Goal: Use online tool/utility: Utilize a website feature to perform a specific function

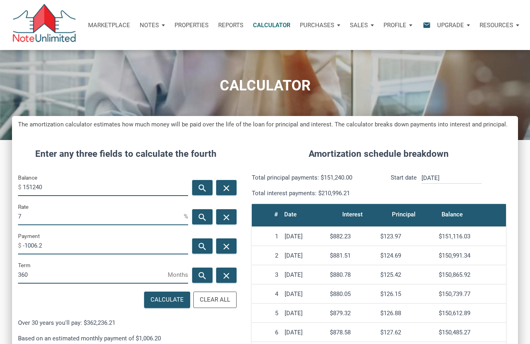
scroll to position [377, 506]
click at [223, 189] on icon "close" at bounding box center [226, 188] width 10 height 10
click at [83, 188] on input "Balance" at bounding box center [105, 187] width 165 height 18
type input "304000"
drag, startPoint x: 32, startPoint y: 217, endPoint x: 3, endPoint y: 216, distance: 28.4
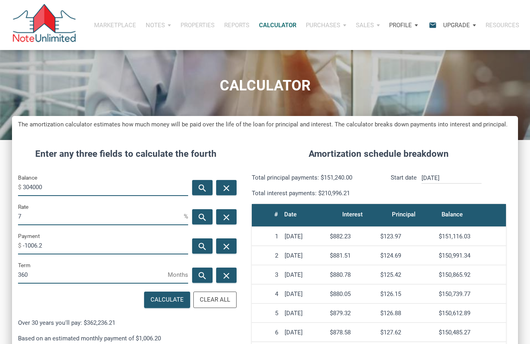
click at [3, 216] on div "CALCULATOR The amortization calculator estimates how much money will be paid ov…" at bounding box center [265, 267] width 530 height 454
type input "9"
click at [226, 244] on icon "close" at bounding box center [226, 246] width 10 height 10
click at [164, 301] on div "Calculate" at bounding box center [167, 299] width 33 height 9
type input "-2446.05"
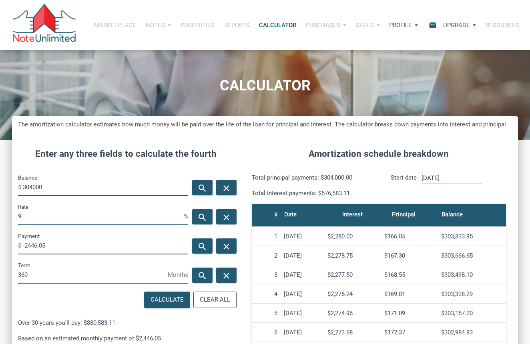
click at [57, 218] on input "9" at bounding box center [101, 216] width 166 height 18
type input "9.5"
click at [225, 249] on icon "close" at bounding box center [226, 246] width 10 height 10
click at [171, 296] on div "Calculate" at bounding box center [167, 299] width 33 height 9
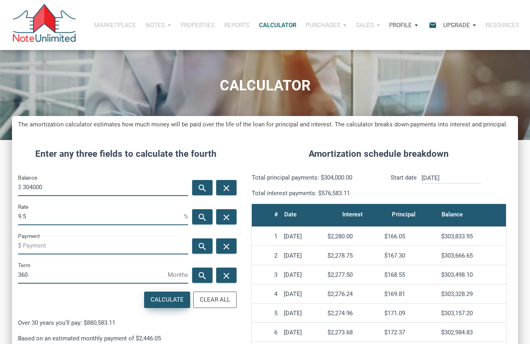
type input "-2556.2"
drag, startPoint x: 58, startPoint y: 189, endPoint x: 11, endPoint y: 187, distance: 46.9
click at [11, 187] on div "CALCULATOR The amortization calculator estimates how much money will be paid ov…" at bounding box center [265, 267] width 530 height 454
type input "290000"
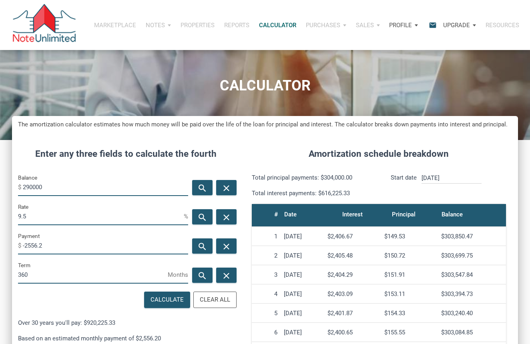
drag, startPoint x: 52, startPoint y: 217, endPoint x: 5, endPoint y: 216, distance: 46.9
click at [5, 216] on div "CALCULATOR The amortization calculator estimates how much money will be paid ov…" at bounding box center [265, 267] width 530 height 454
type input "7"
click at [219, 246] on div "close" at bounding box center [226, 246] width 20 height 15
click at [167, 297] on div "Calculate" at bounding box center [167, 299] width 33 height 9
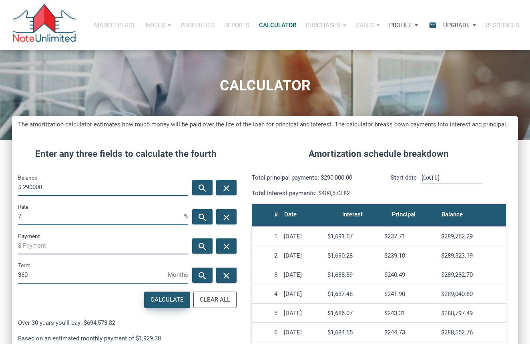
type input "-1929.38"
click at [229, 189] on icon "close" at bounding box center [226, 188] width 10 height 10
click at [88, 188] on input "Balance" at bounding box center [105, 187] width 165 height 18
type input "339500"
click at [233, 243] on div "close" at bounding box center [226, 246] width 20 height 15
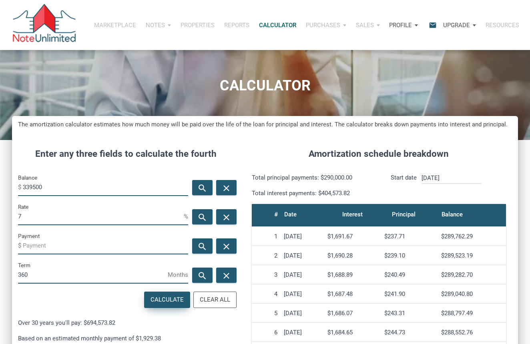
click at [173, 298] on div "Calculate" at bounding box center [167, 299] width 33 height 9
type input "-2258.7"
click at [223, 189] on icon "close" at bounding box center [226, 188] width 10 height 10
click at [222, 249] on icon "close" at bounding box center [226, 246] width 10 height 10
click at [137, 186] on input "Balance" at bounding box center [105, 187] width 165 height 18
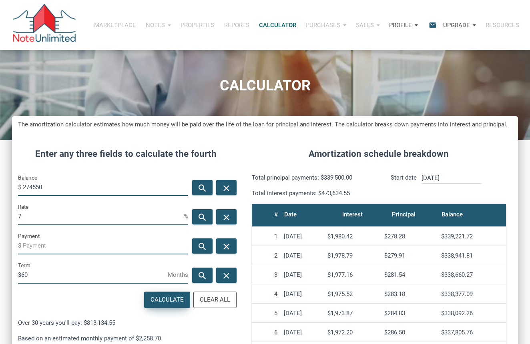
type input "274550"
click at [171, 301] on div "Calculate" at bounding box center [167, 299] width 33 height 9
type input "-1826.59"
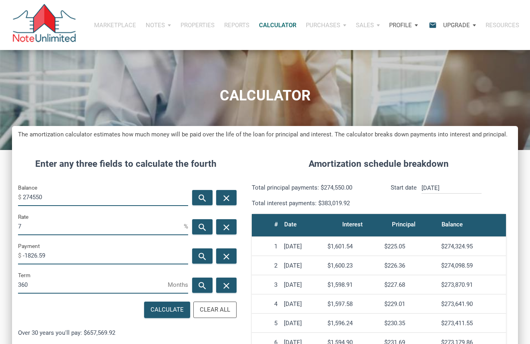
scroll to position [0, 0]
click at [226, 197] on icon "close" at bounding box center [226, 198] width 10 height 10
click at [110, 194] on input "Balance" at bounding box center [105, 197] width 165 height 18
type input "326610"
click at [225, 255] on icon "close" at bounding box center [226, 256] width 10 height 10
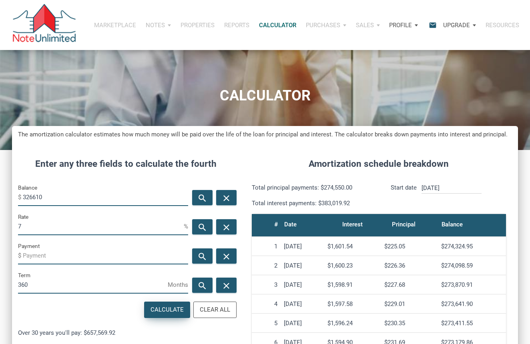
click at [174, 308] on div "Calculate" at bounding box center [167, 309] width 33 height 9
type input "-2172.94"
click at [229, 200] on icon "close" at bounding box center [226, 198] width 10 height 10
click at [226, 253] on icon "close" at bounding box center [226, 256] width 10 height 10
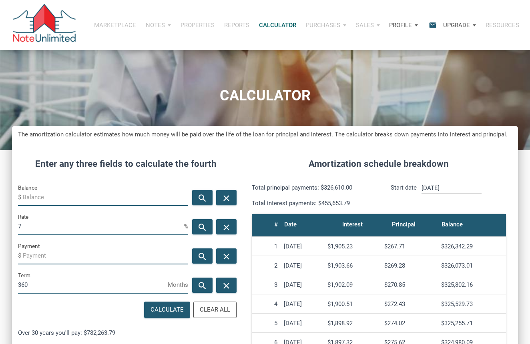
click at [121, 199] on input "Balance" at bounding box center [105, 197] width 165 height 18
type input "263150"
click at [171, 307] on div "Calculate" at bounding box center [167, 309] width 33 height 9
type input "-1750.74"
